Goal: Information Seeking & Learning: Check status

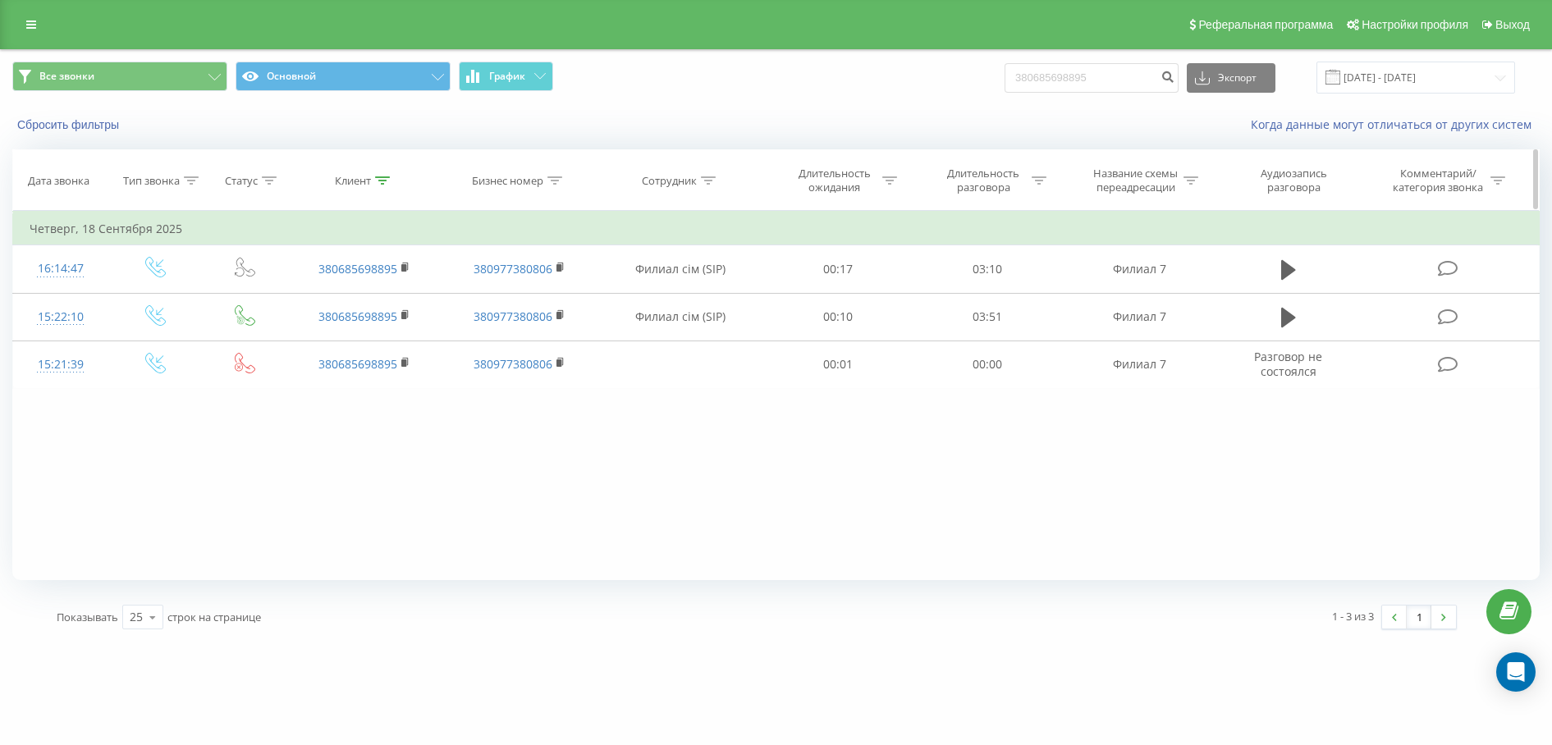
click at [384, 180] on icon at bounding box center [382, 180] width 15 height 8
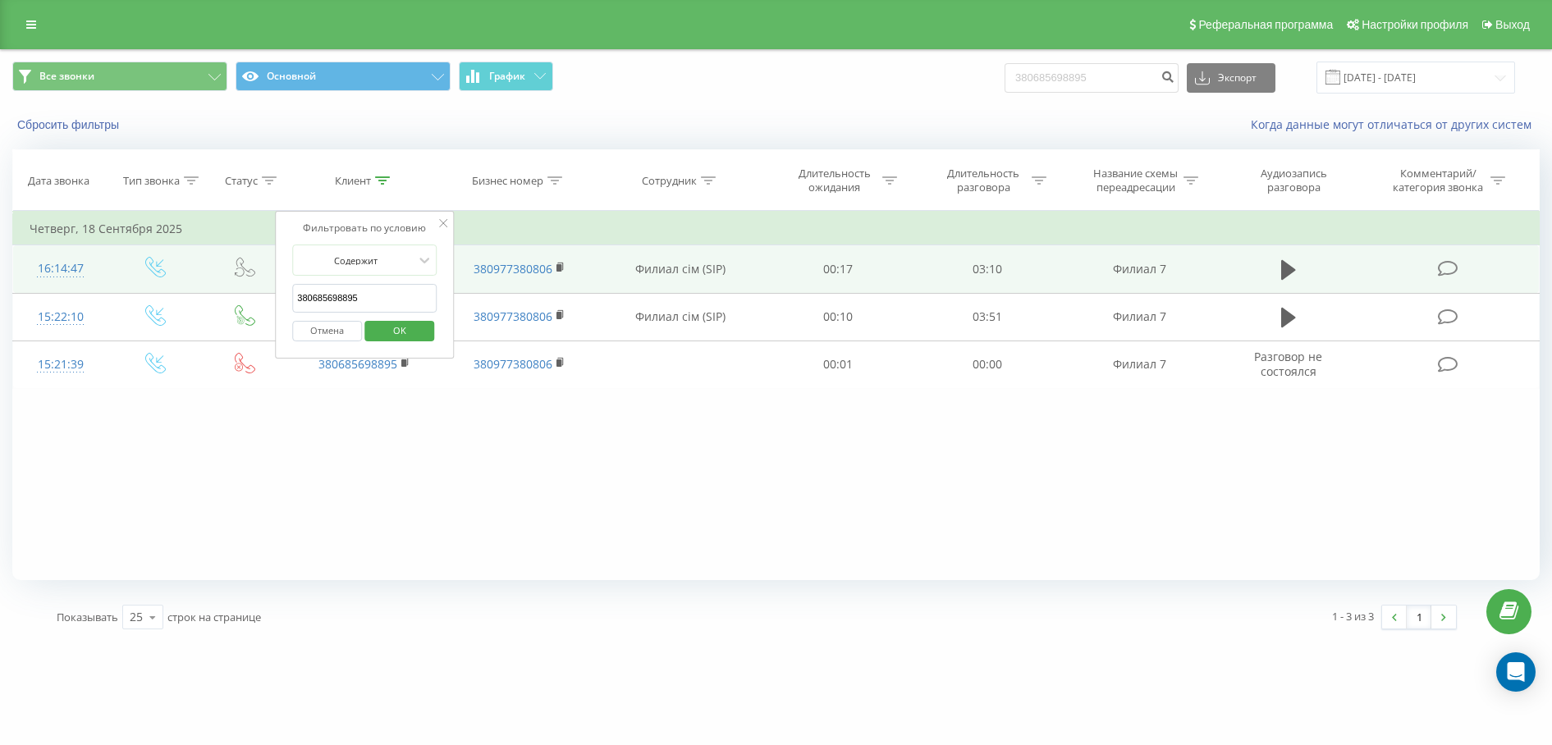
drag, startPoint x: 387, startPoint y: 295, endPoint x: 264, endPoint y: 287, distance: 123.3
click at [264, 287] on table "Фильтровать по условию Равно Введите значение Отмена OK Фильтровать по условию …" at bounding box center [775, 300] width 1527 height 178
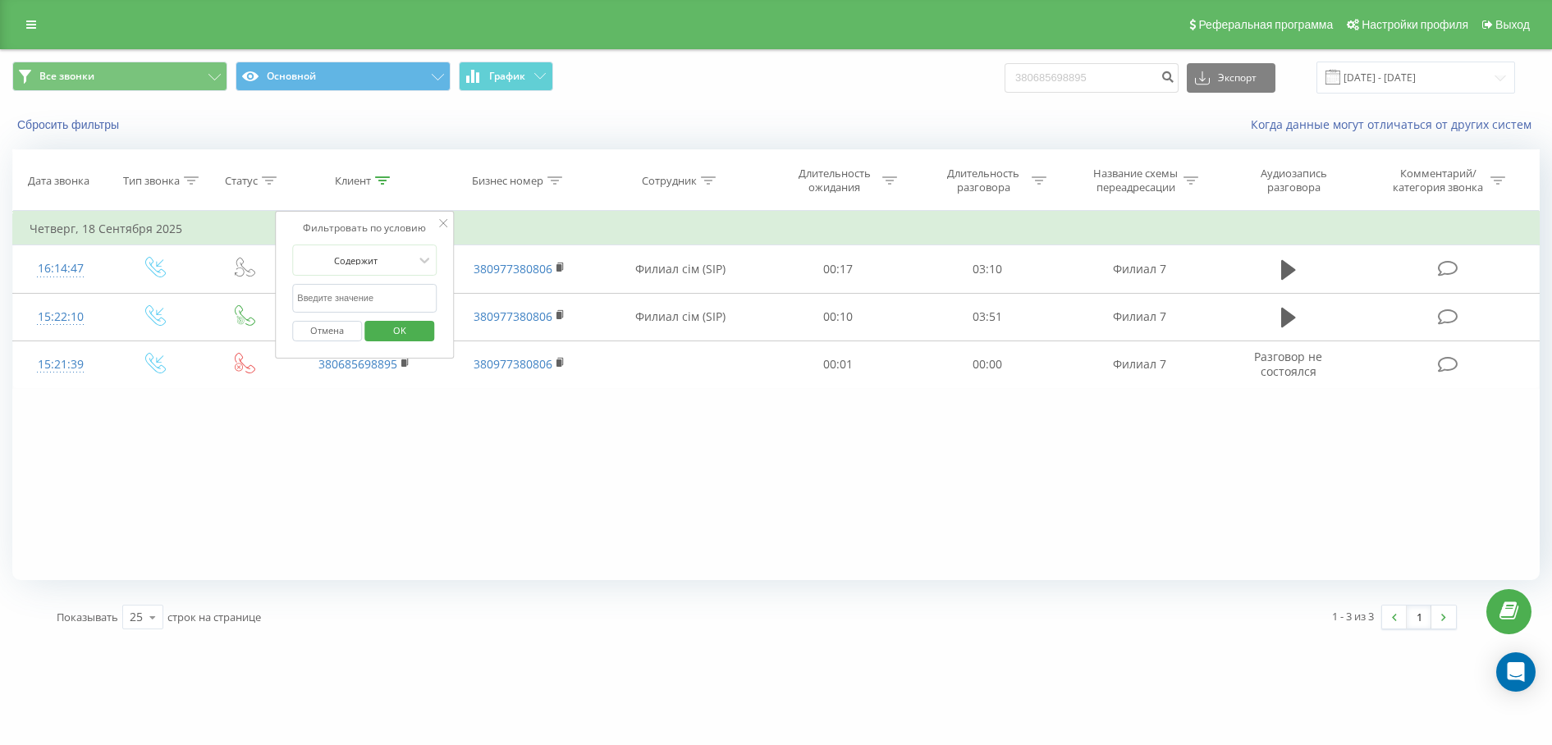
click at [410, 339] on span "OK" at bounding box center [400, 330] width 46 height 25
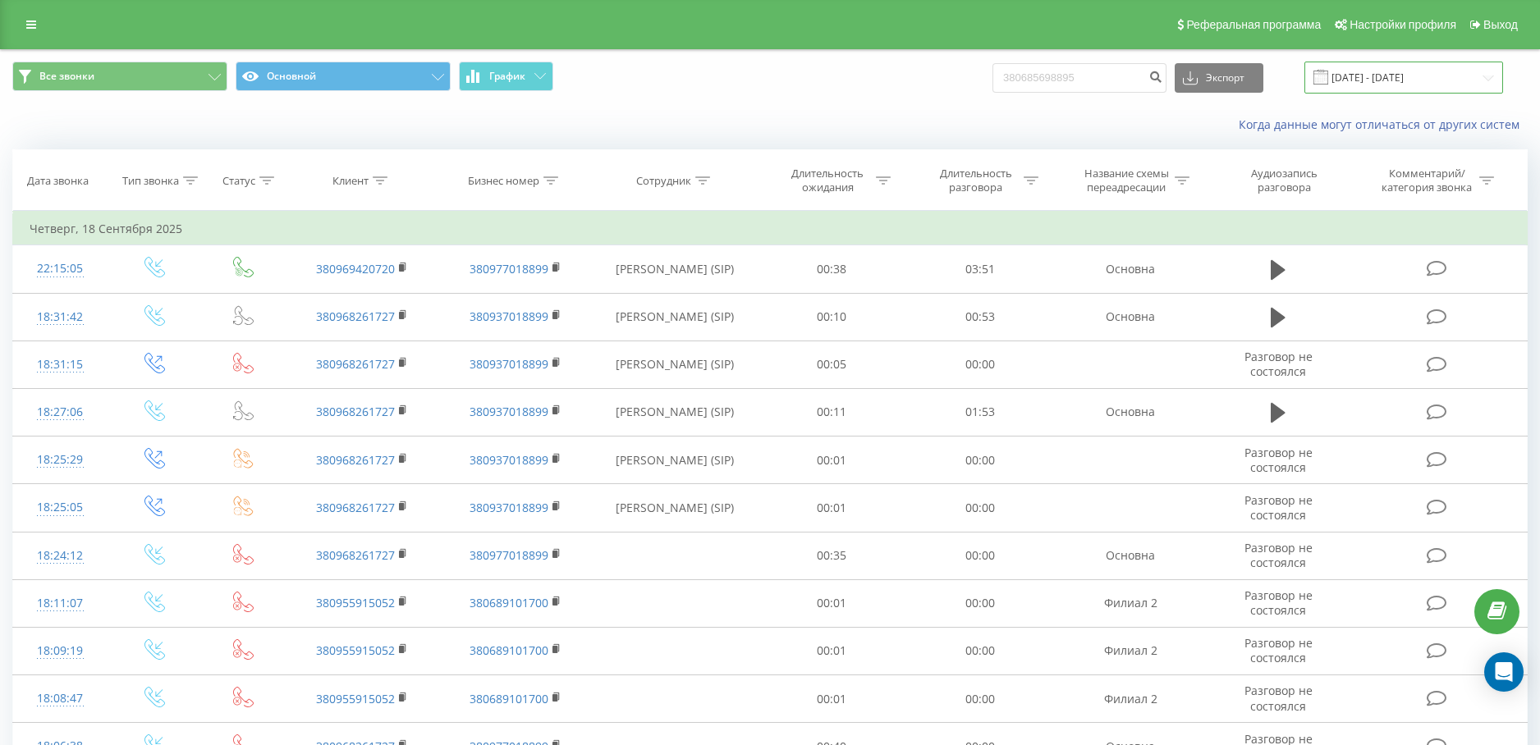
click at [1473, 77] on input "[DATE] - [DATE]" at bounding box center [1403, 78] width 199 height 32
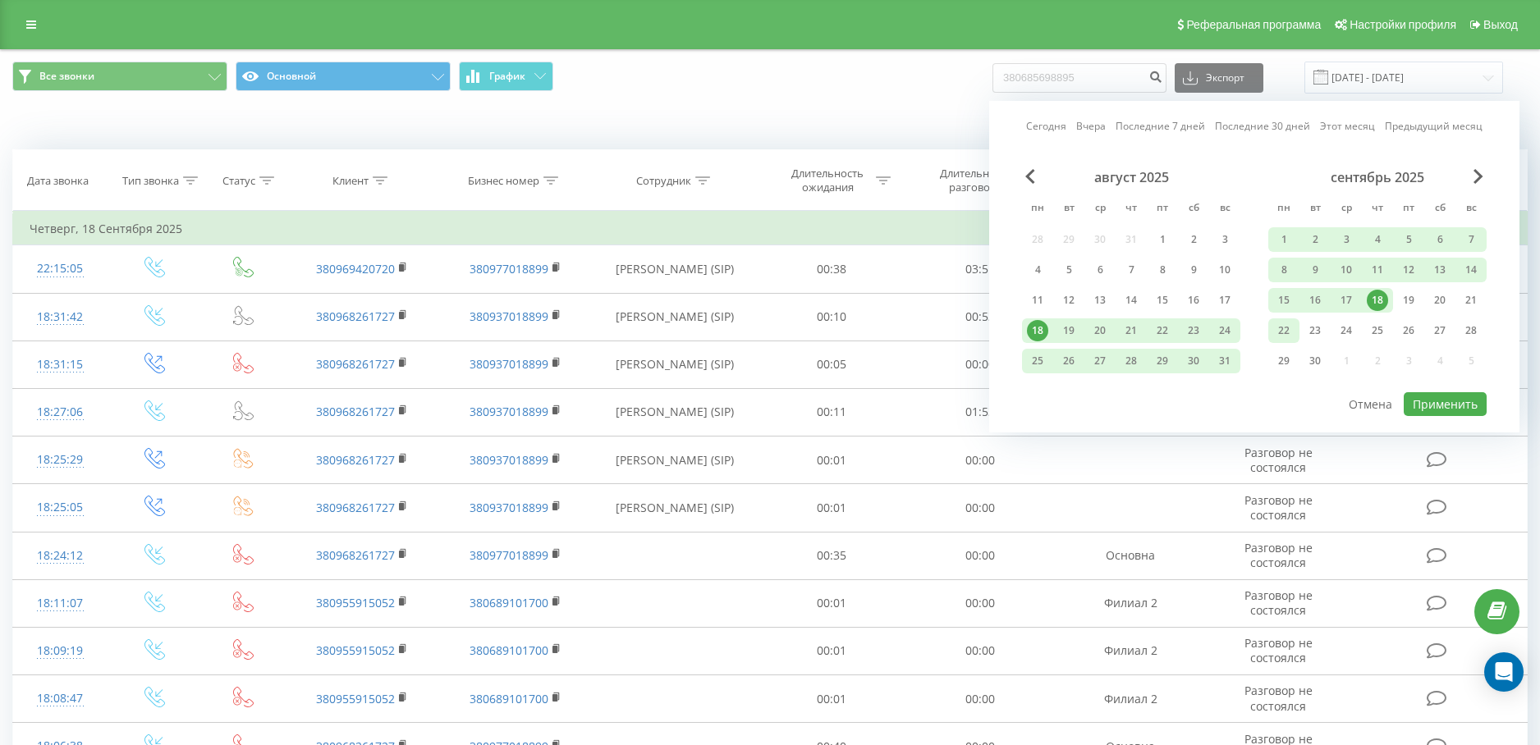
click at [1284, 332] on div "22" at bounding box center [1283, 330] width 21 height 21
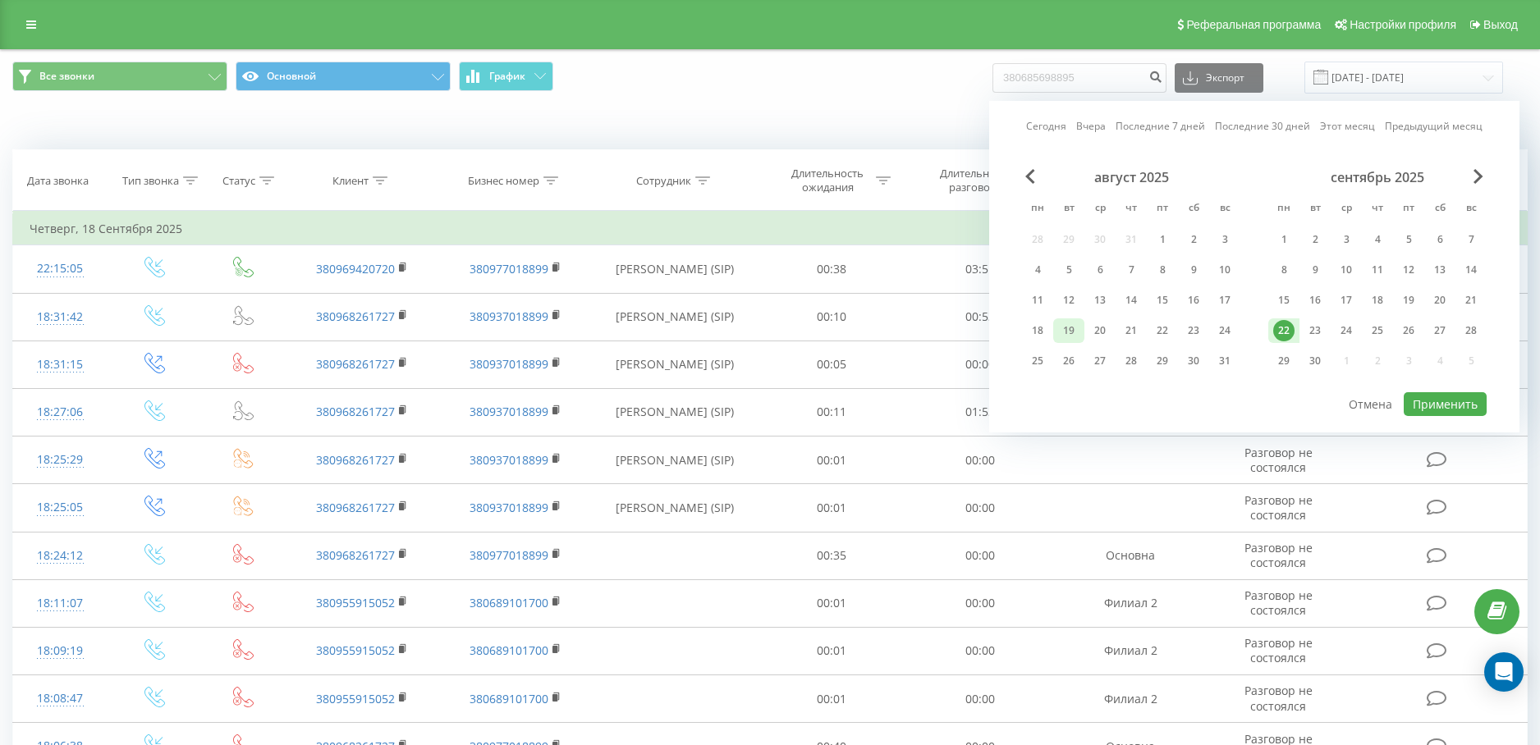
click at [1082, 328] on div "19" at bounding box center [1068, 330] width 31 height 25
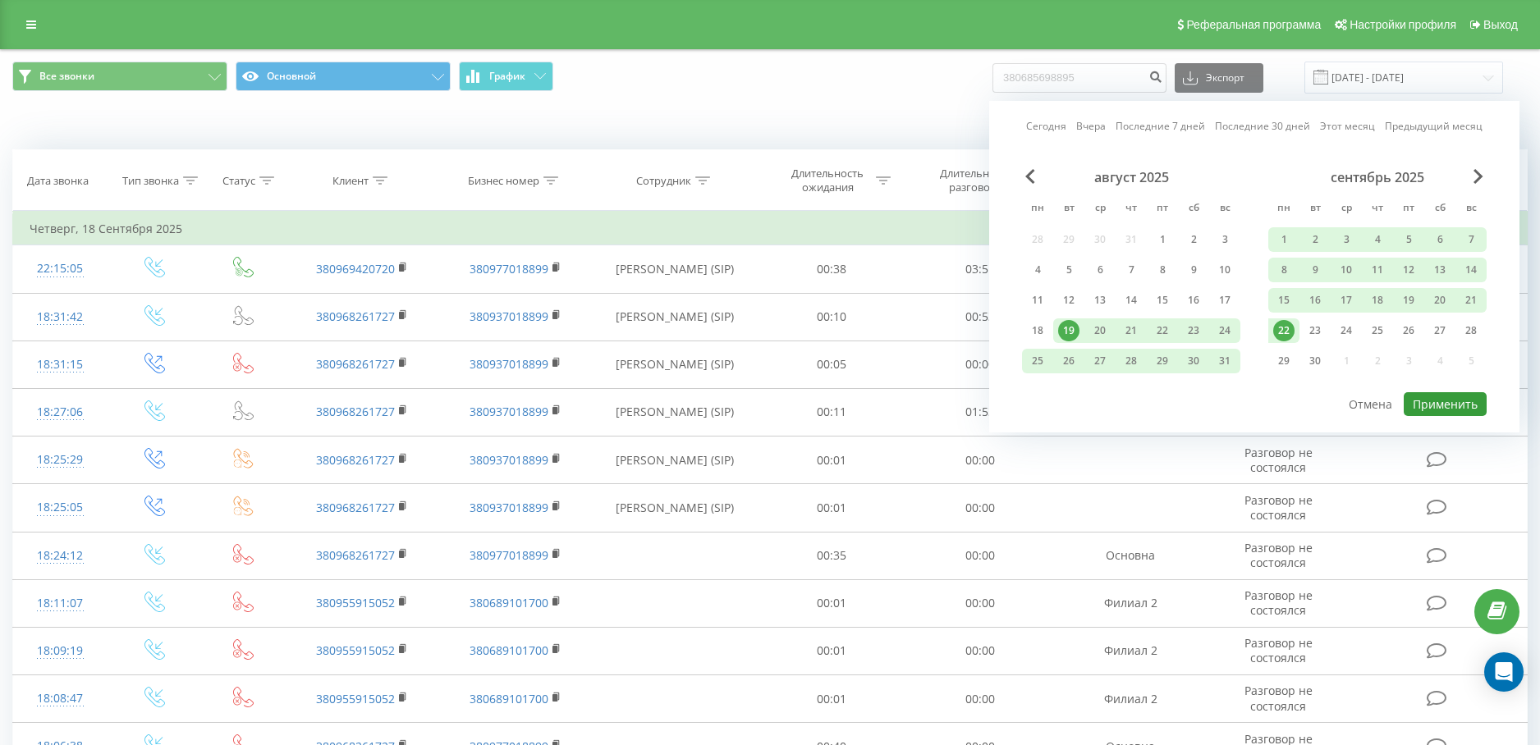
click at [1444, 406] on button "Применить" at bounding box center [1444, 404] width 83 height 24
type input "[DATE] - [DATE]"
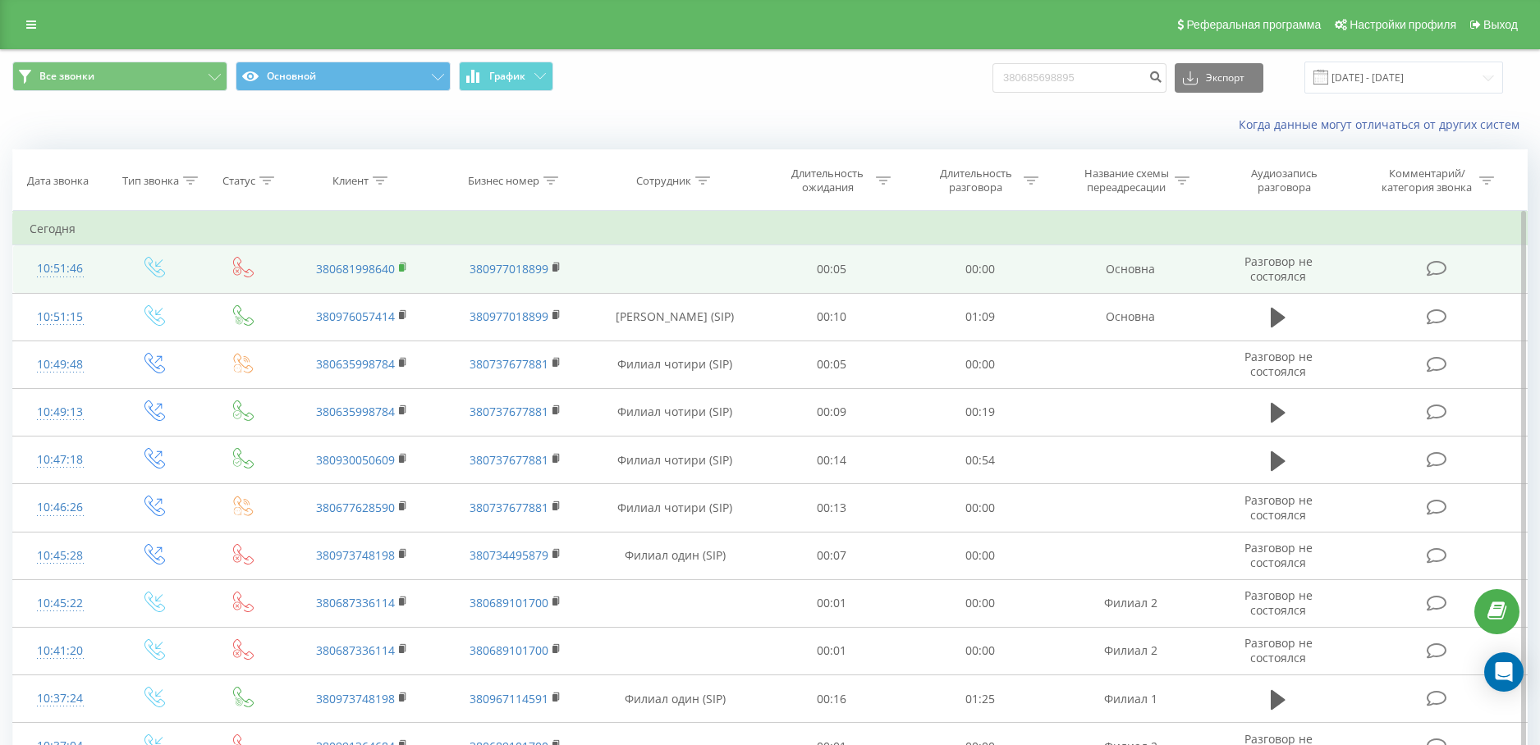
click at [399, 269] on rect at bounding box center [401, 267] width 5 height 7
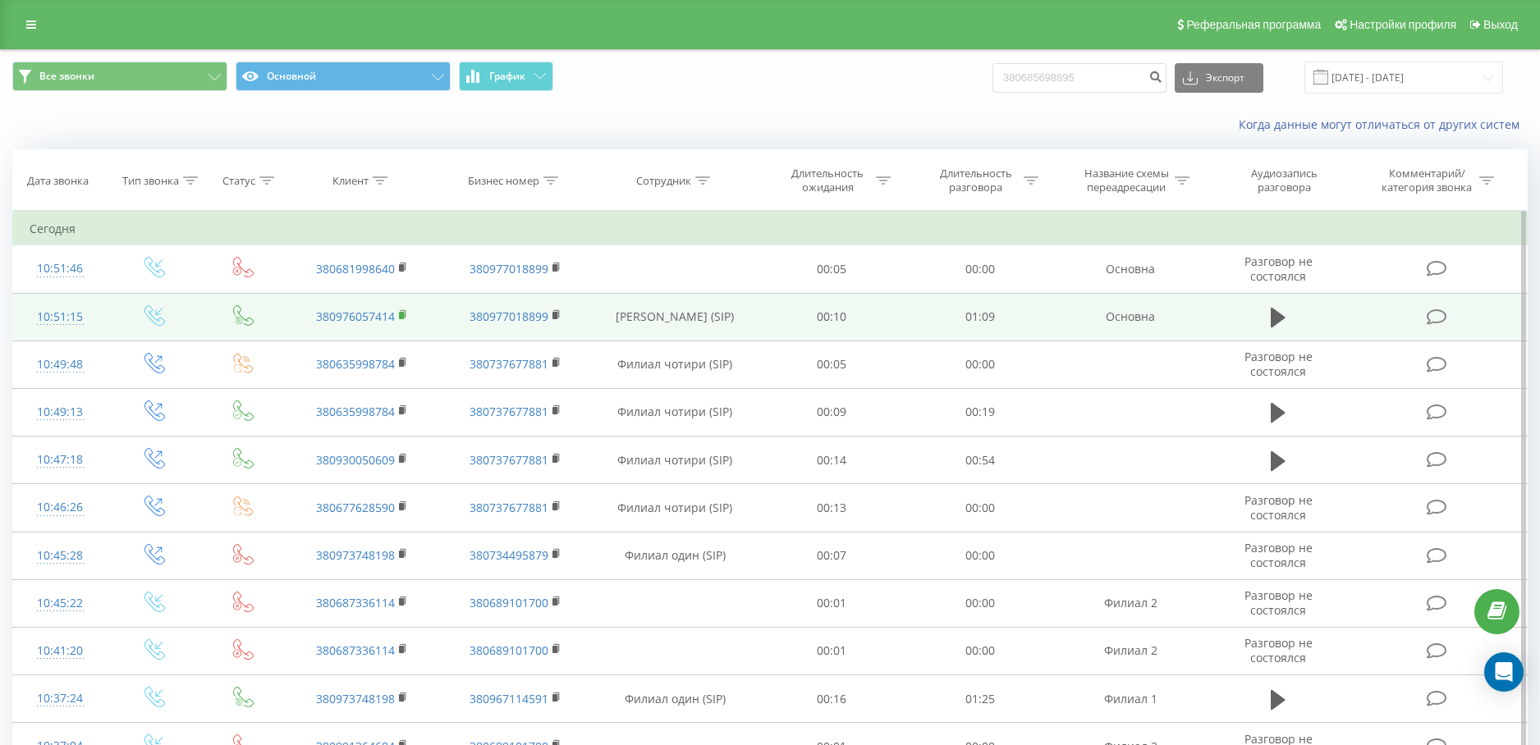
click at [402, 316] on rect at bounding box center [401, 315] width 5 height 7
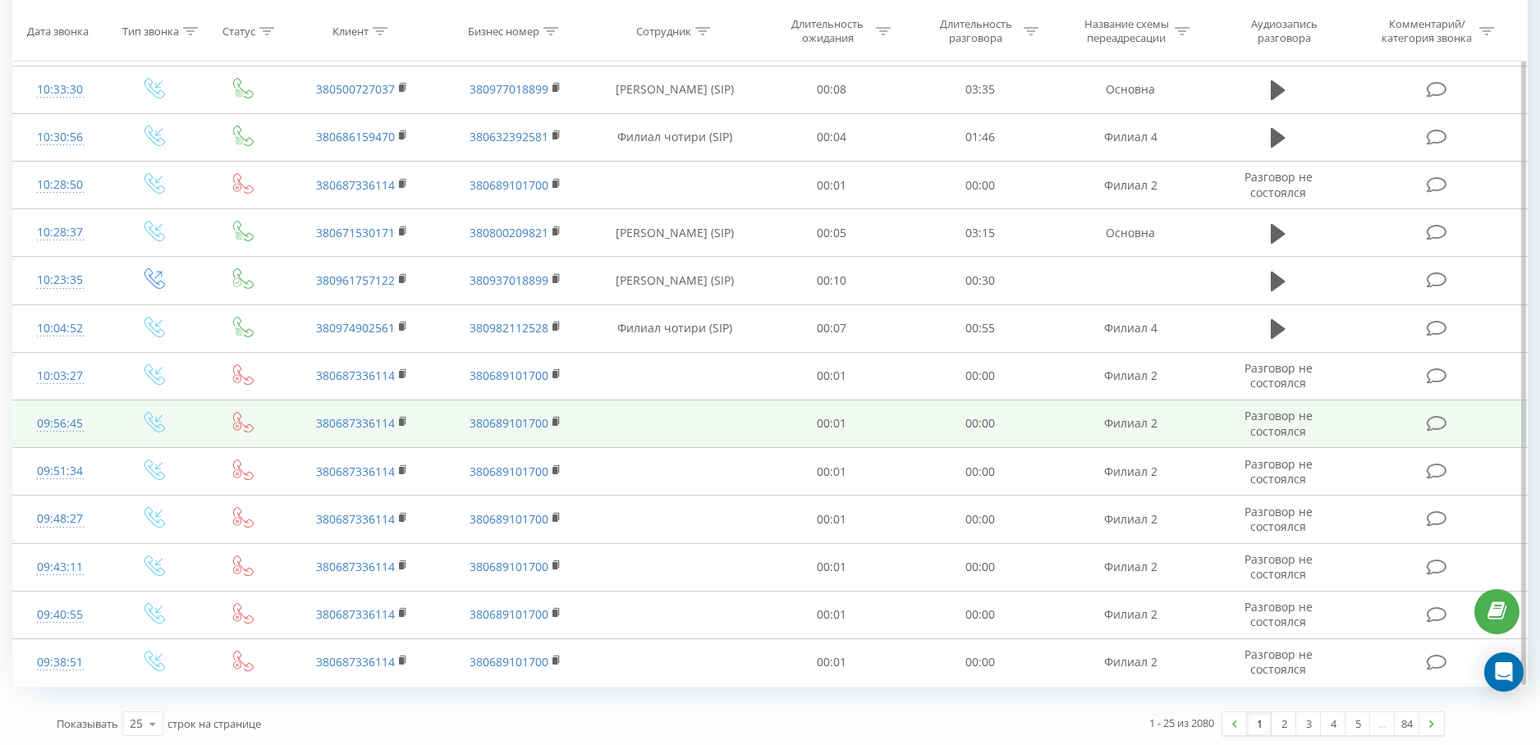
scroll to position [756, 0]
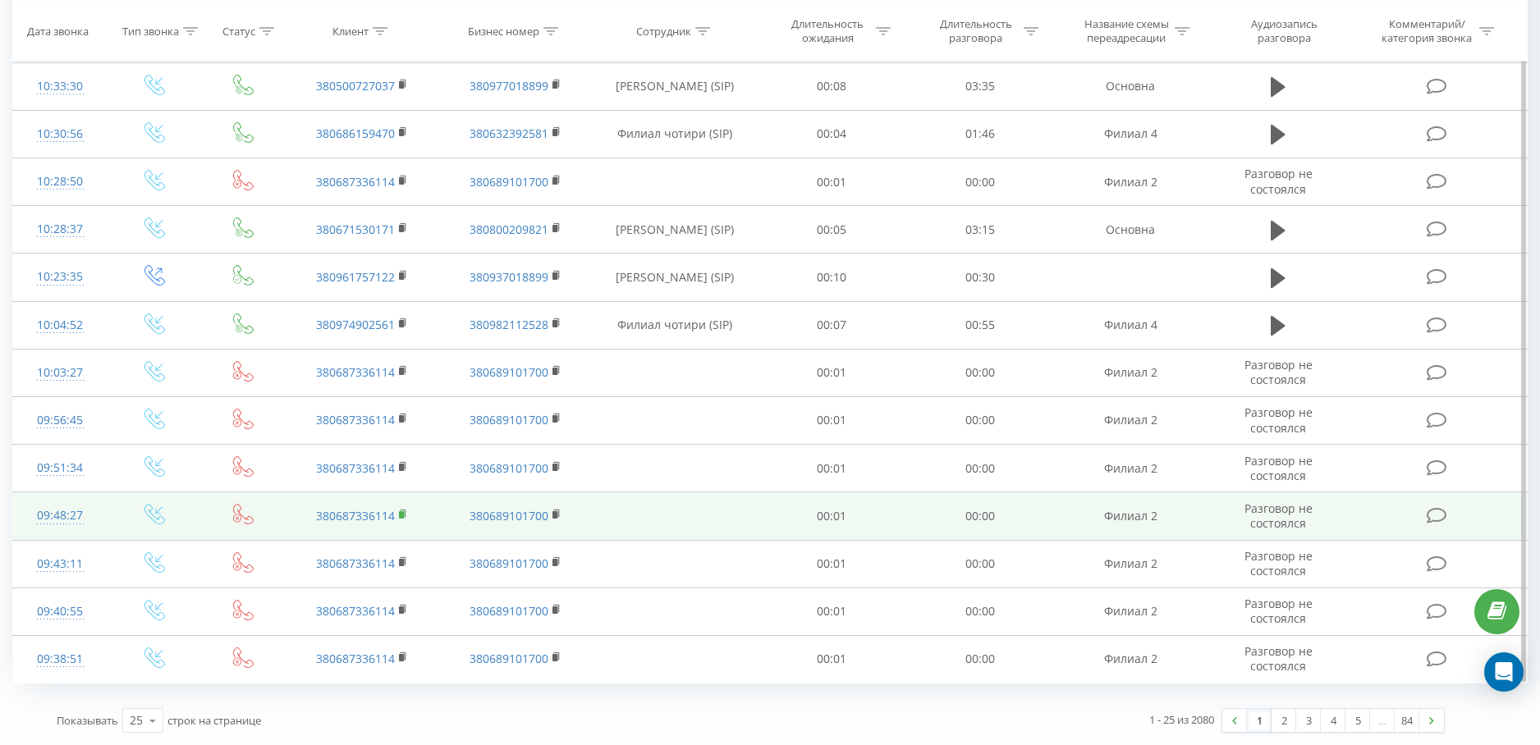
click at [400, 510] on icon at bounding box center [403, 514] width 9 height 11
